Goal: Transaction & Acquisition: Purchase product/service

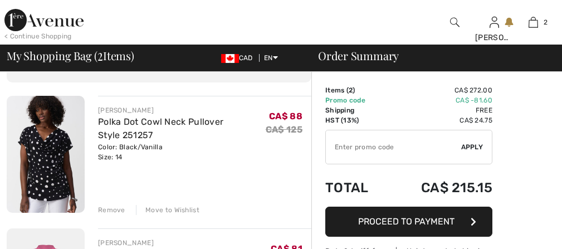
scroll to position [66, 0]
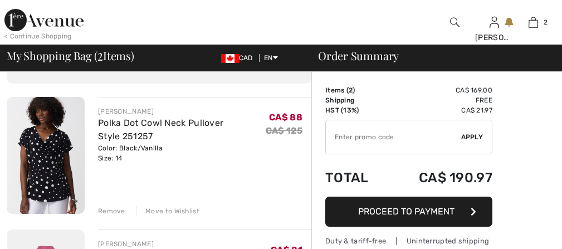
type input "NEW15"
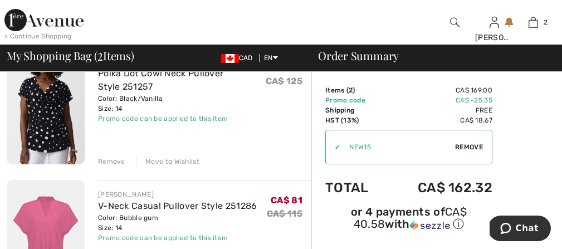
scroll to position [121, 0]
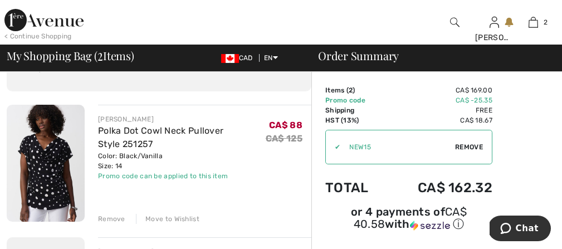
scroll to position [52, 0]
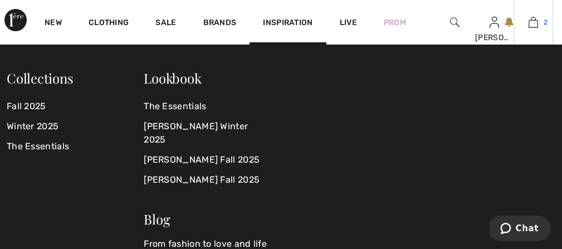
click at [531, 25] on img at bounding box center [532, 22] width 9 height 13
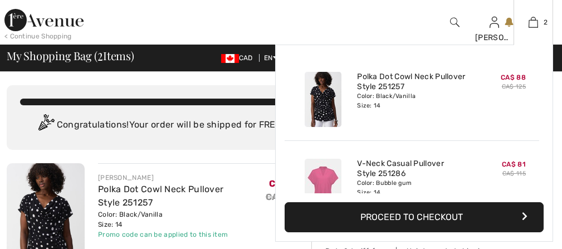
click at [424, 218] on button "Proceed to Checkout" at bounding box center [414, 217] width 259 height 30
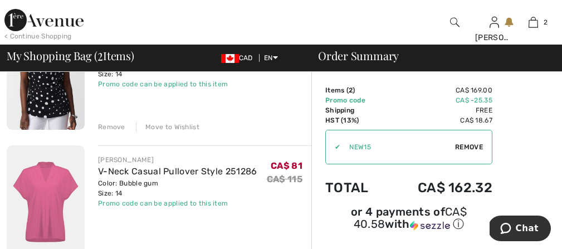
scroll to position [149, 0]
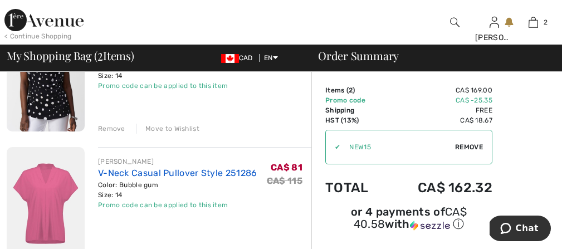
click at [182, 173] on link "V-Neck Casual Pullover Style 251286" at bounding box center [177, 173] width 159 height 11
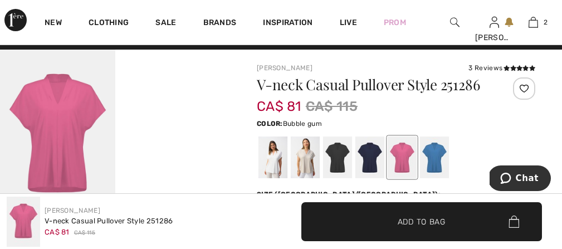
scroll to position [11, 0]
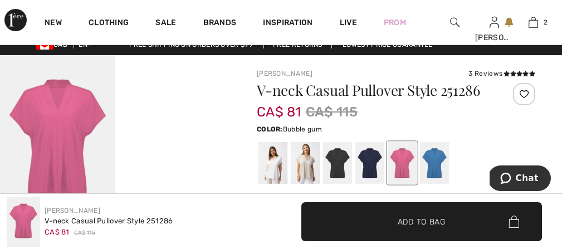
click at [58, 114] on img at bounding box center [57, 141] width 115 height 173
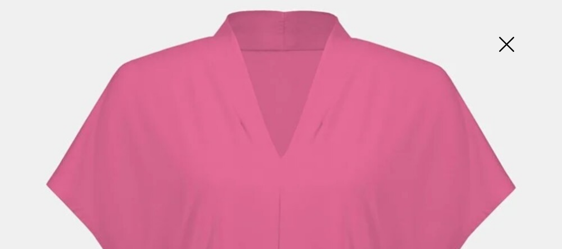
scroll to position [107, 0]
click at [506, 46] on img at bounding box center [506, 45] width 56 height 57
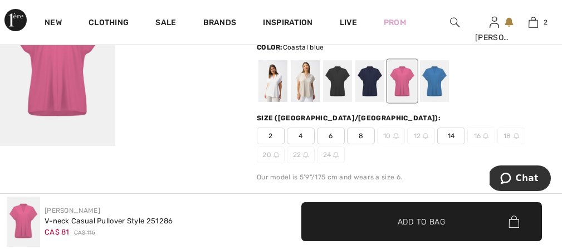
scroll to position [94, 0]
click at [434, 81] on div at bounding box center [434, 81] width 29 height 42
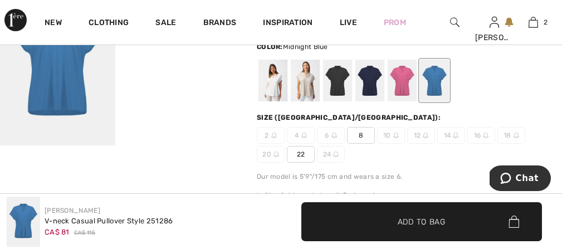
click at [374, 93] on div at bounding box center [369, 81] width 29 height 42
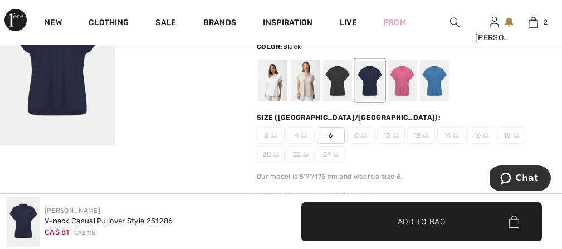
click at [335, 84] on div at bounding box center [337, 81] width 29 height 42
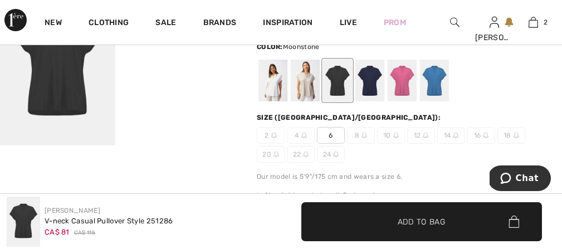
click at [306, 89] on div at bounding box center [305, 81] width 29 height 42
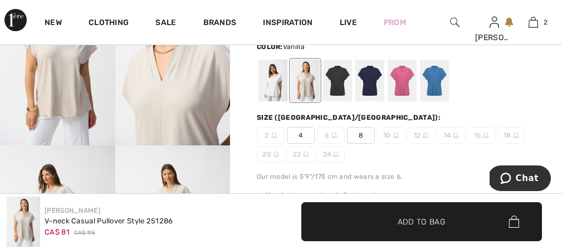
click at [273, 88] on div at bounding box center [272, 81] width 29 height 42
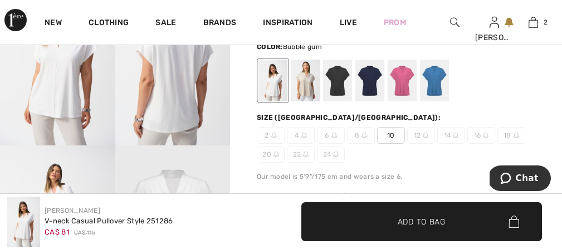
click at [404, 84] on div at bounding box center [402, 81] width 29 height 42
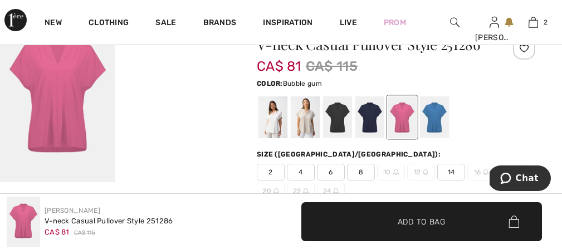
scroll to position [55, 0]
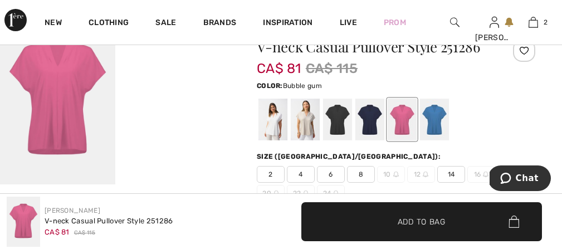
click at [185, 69] on video "Your browser does not support the video tag." at bounding box center [172, 40] width 115 height 57
